Goal: Information Seeking & Learning: Learn about a topic

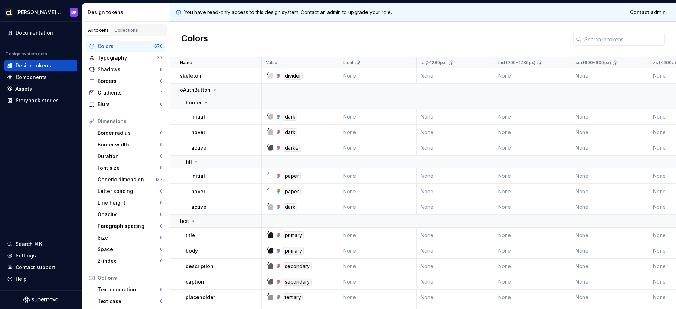
scroll to position [112, 0]
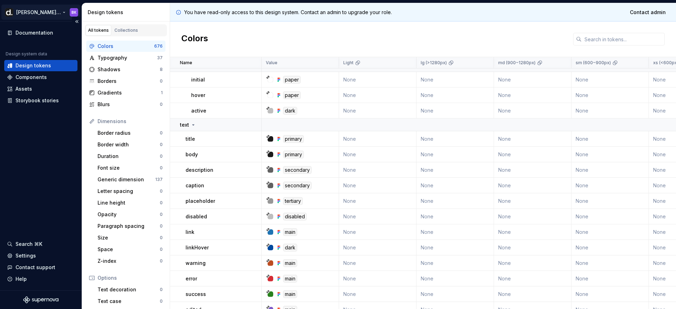
click at [27, 14] on html "[PERSON_NAME] UI BK Documentation Design system data Design tokens Components A…" at bounding box center [338, 154] width 676 height 309
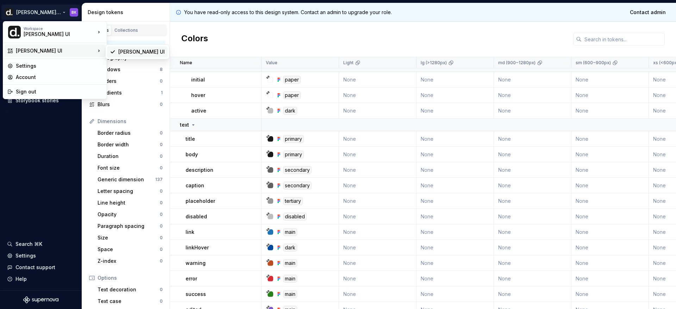
click at [125, 54] on div "Deel UI" at bounding box center [141, 51] width 47 height 7
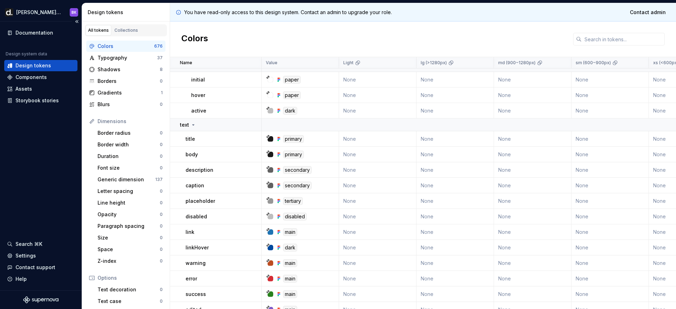
click at [31, 61] on div "Design tokens" at bounding box center [40, 65] width 73 height 11
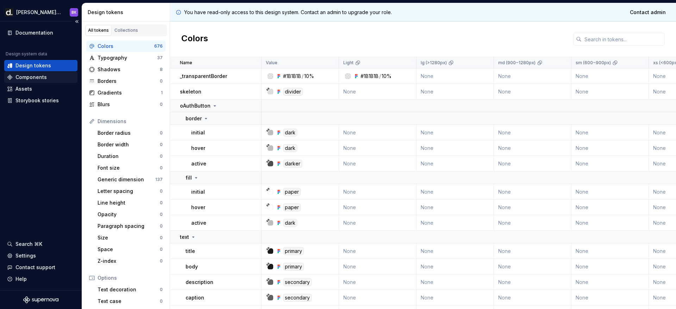
click at [35, 77] on div "Components" at bounding box center [31, 77] width 31 height 7
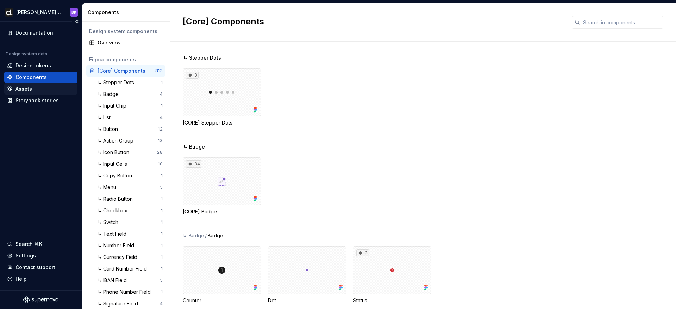
click at [20, 87] on div "Assets" at bounding box center [24, 88] width 17 height 7
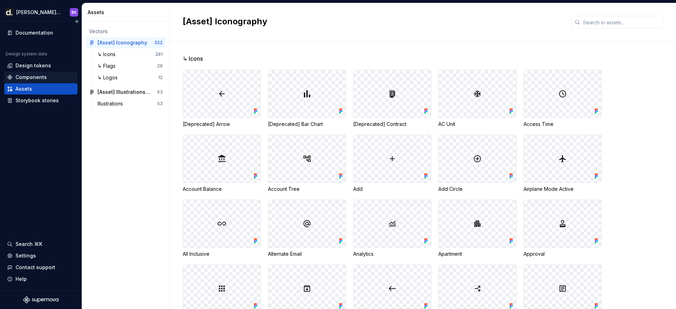
click at [26, 78] on div "Components" at bounding box center [31, 77] width 31 height 7
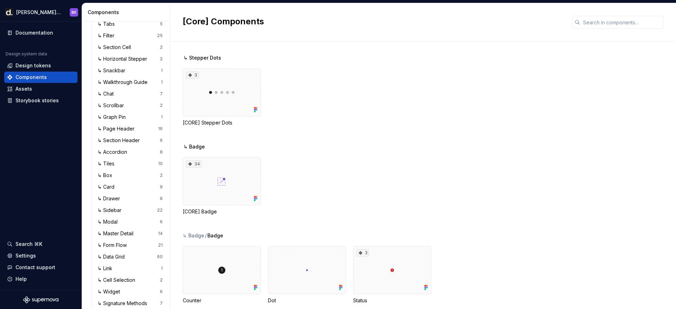
scroll to position [583, 0]
click at [124, 254] on div "↳ Data Grid" at bounding box center [113, 255] width 30 height 7
